Goal: Transaction & Acquisition: Purchase product/service

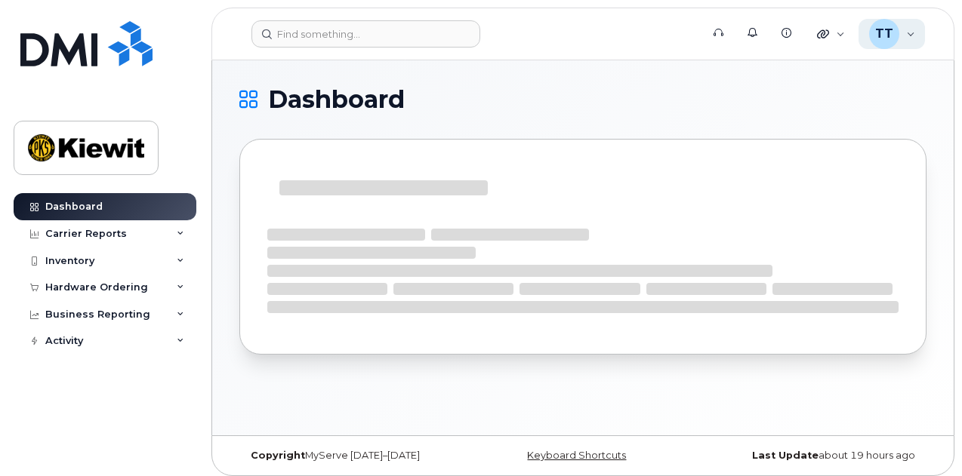
click at [909, 34] on div "TT Titilayo Traylor Wireless Admin" at bounding box center [892, 34] width 67 height 30
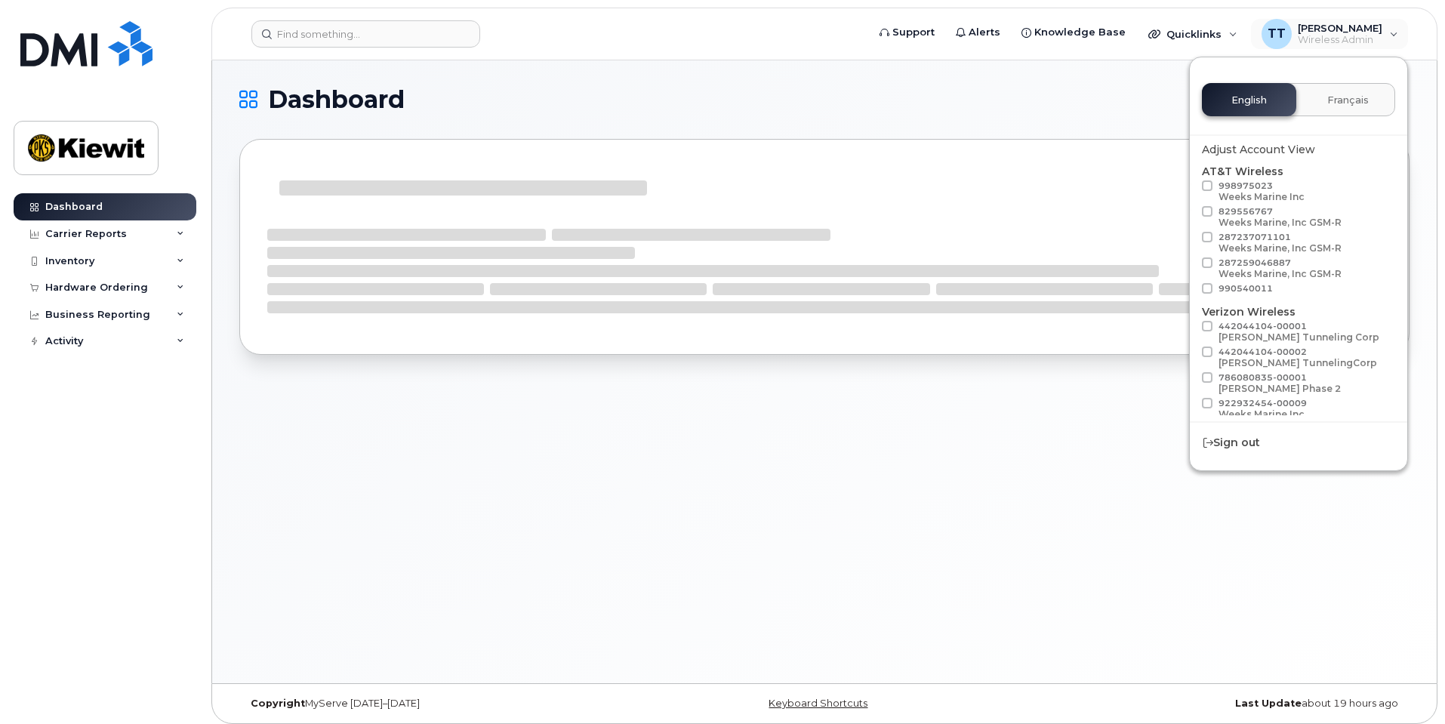
click at [772, 476] on div "Dashboard" at bounding box center [824, 371] width 1225 height 623
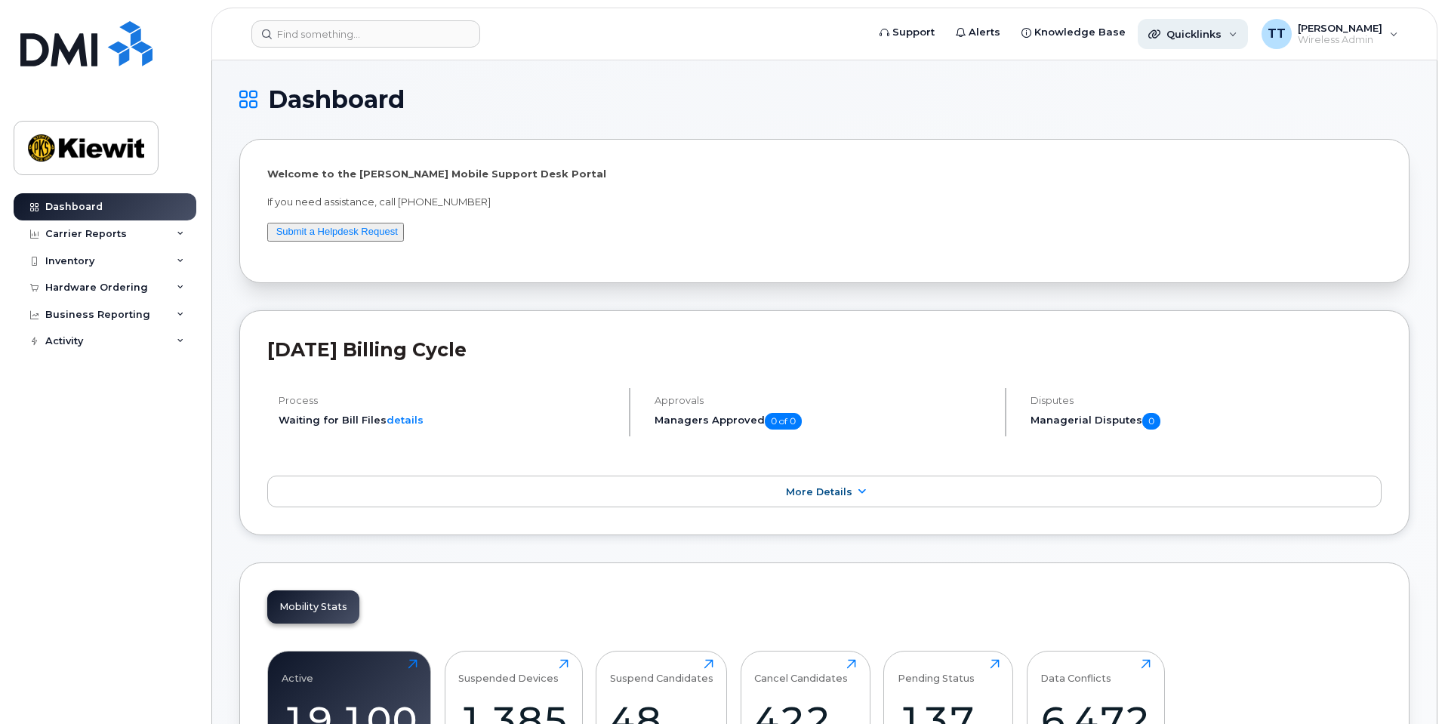
click at [961, 31] on div "Quicklinks" at bounding box center [1193, 34] width 110 height 30
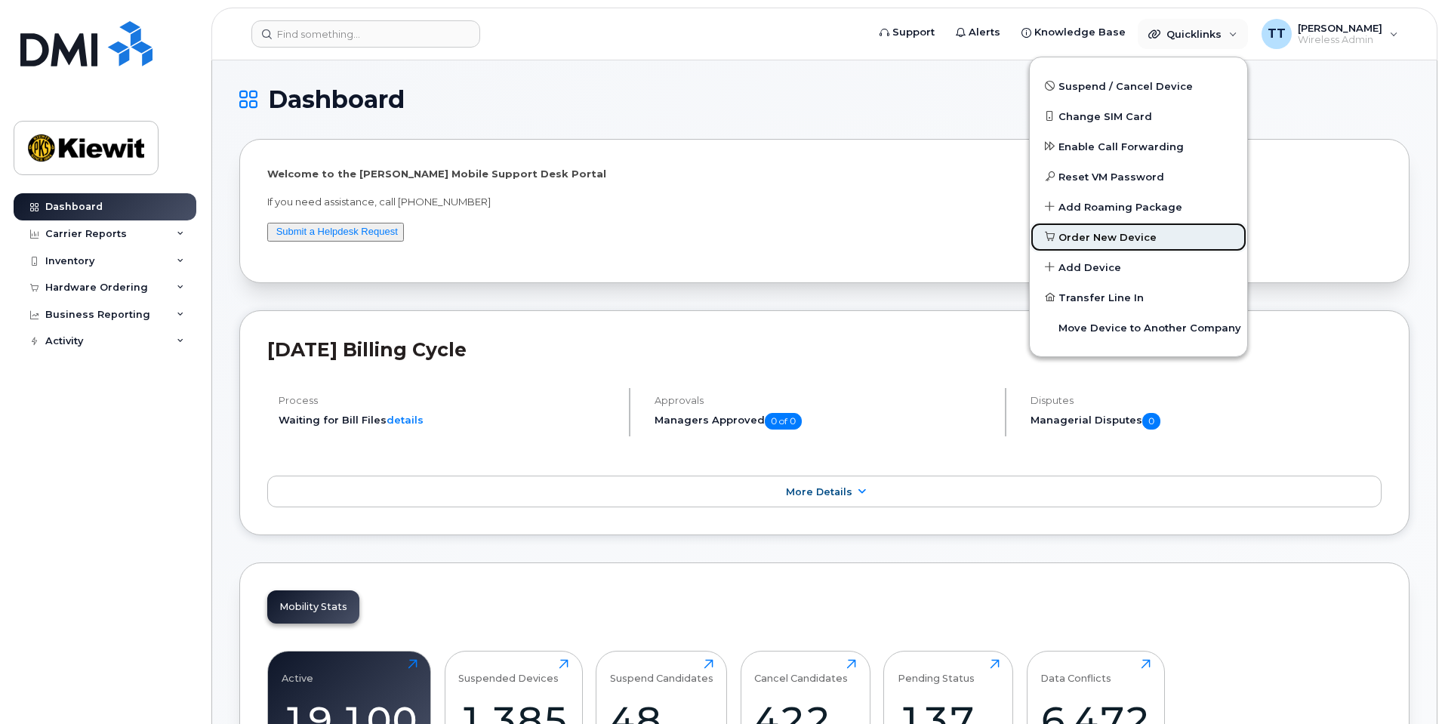
click at [961, 233] on span "Order New Device" at bounding box center [1108, 237] width 98 height 15
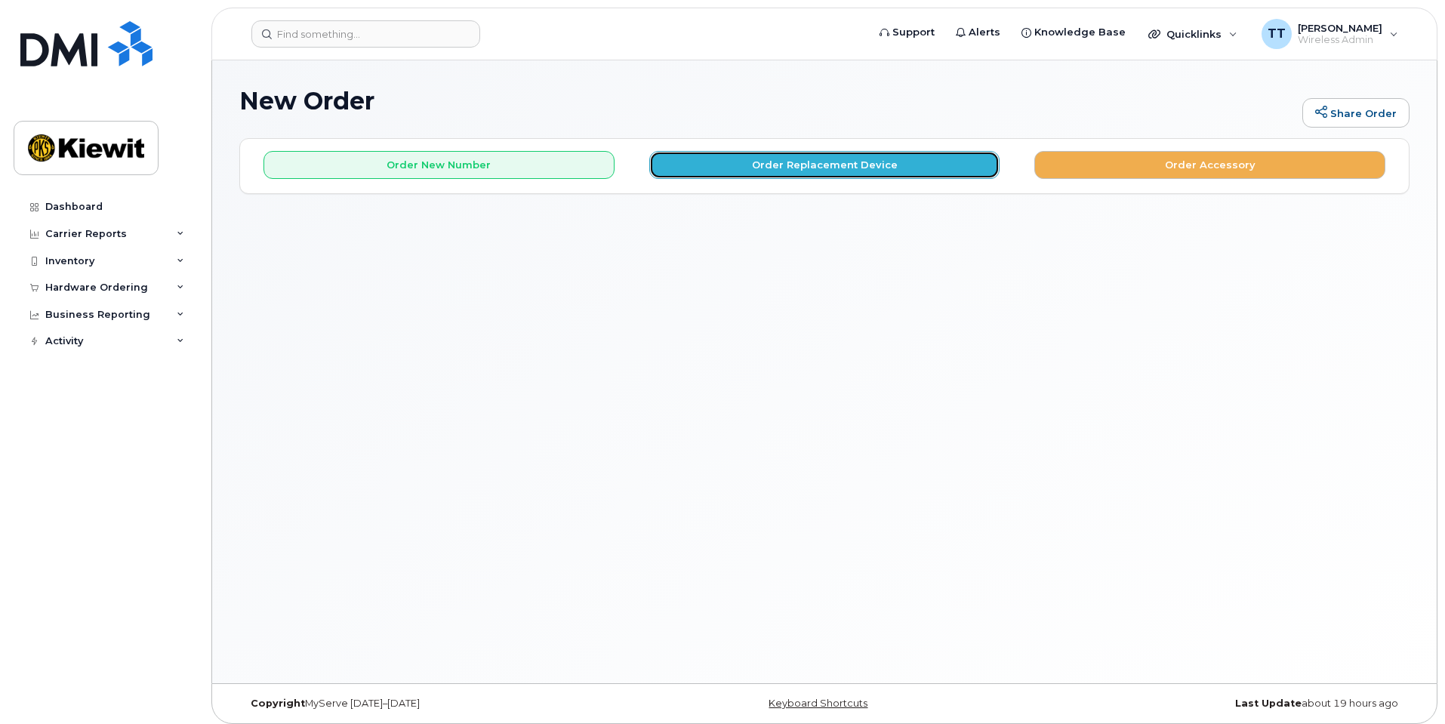
click at [811, 162] on button "Order Replacement Device" at bounding box center [824, 165] width 351 height 28
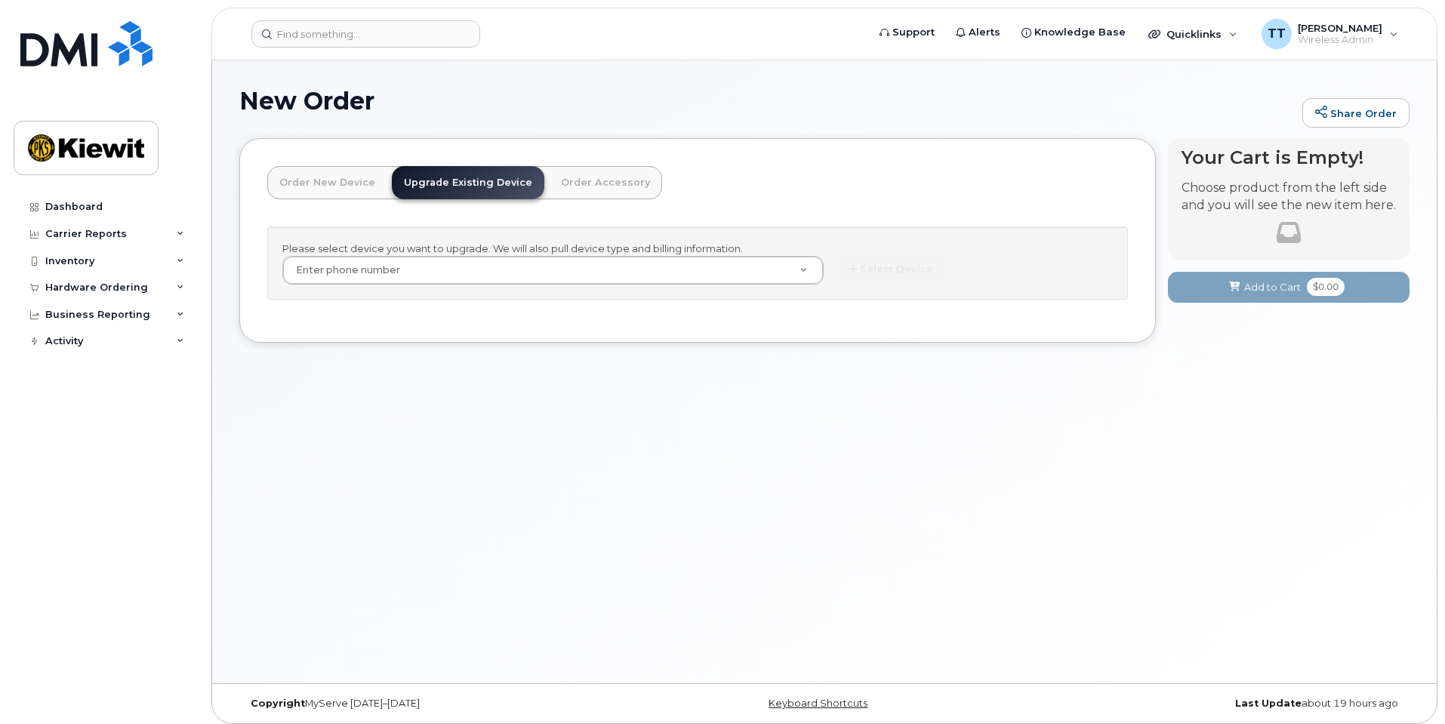
click at [931, 501] on div "New Order Share Order × Share This Order If you want to allow others to create …" at bounding box center [824, 371] width 1225 height 623
